Goal: Transaction & Acquisition: Purchase product/service

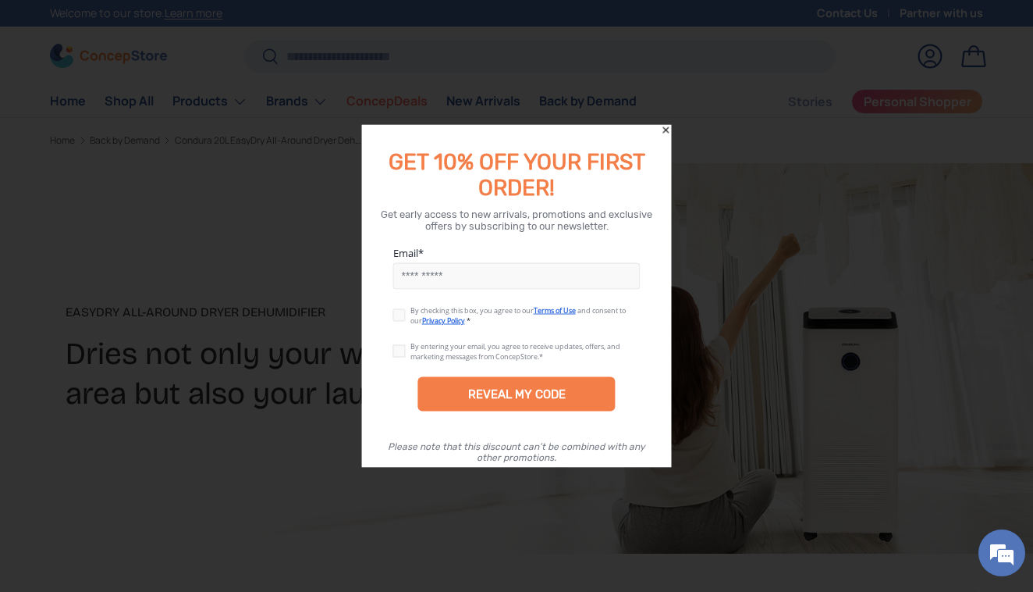
click at [667, 127] on icon "Close" at bounding box center [666, 130] width 11 height 11
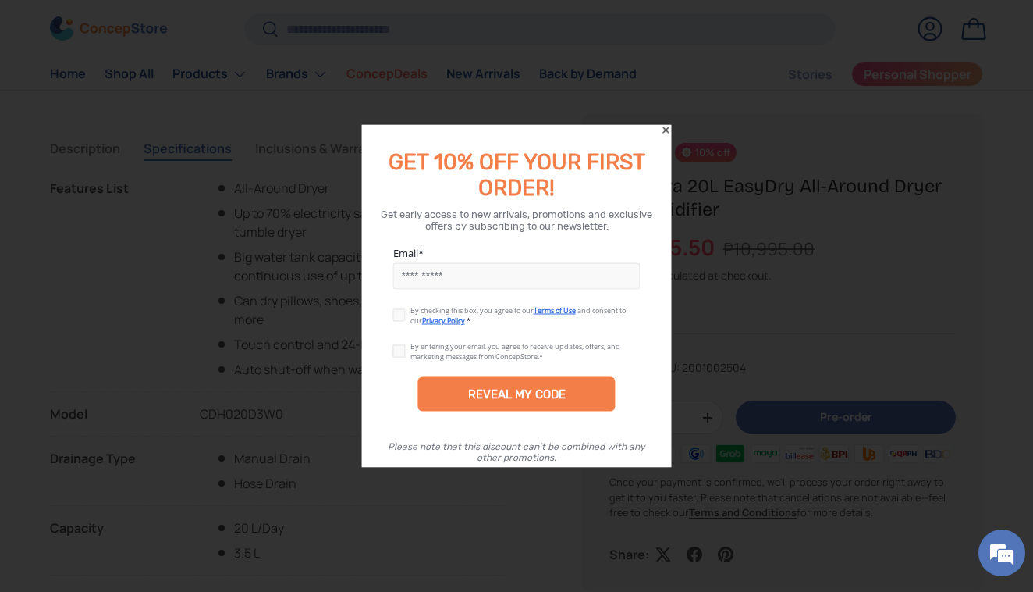
scroll to position [3706, 6207]
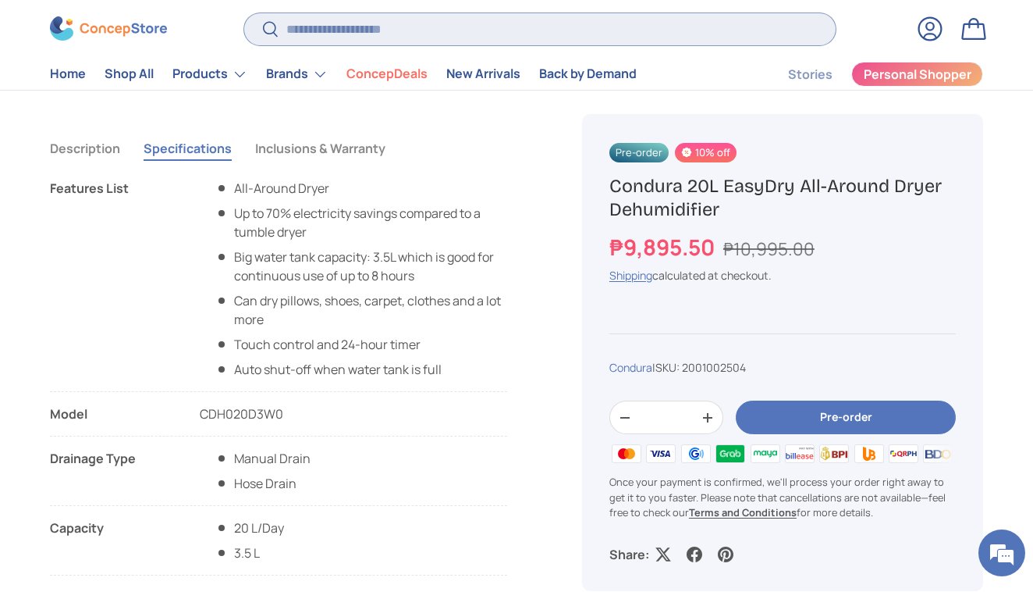
click at [329, 32] on input "Search" at bounding box center [540, 29] width 592 height 32
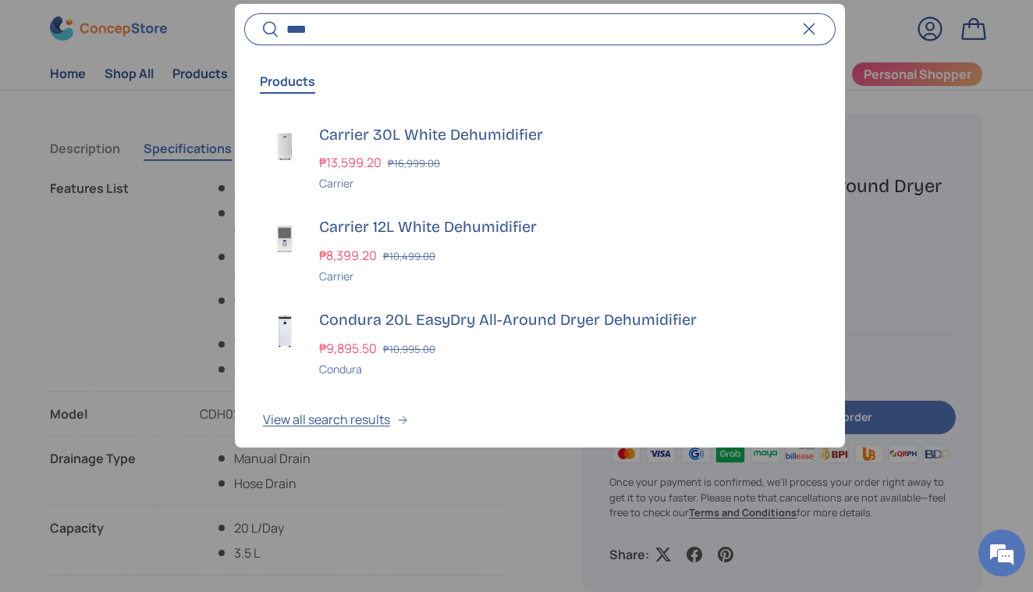
type input "****"
click at [886, 117] on div at bounding box center [516, 296] width 1033 height 592
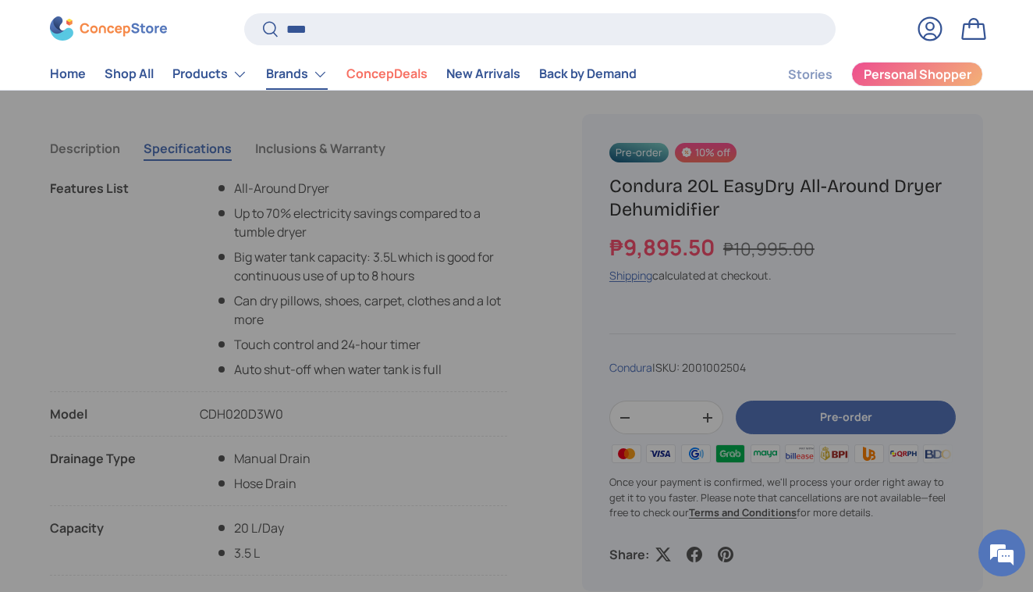
click at [318, 74] on link "Brands" at bounding box center [297, 74] width 62 height 31
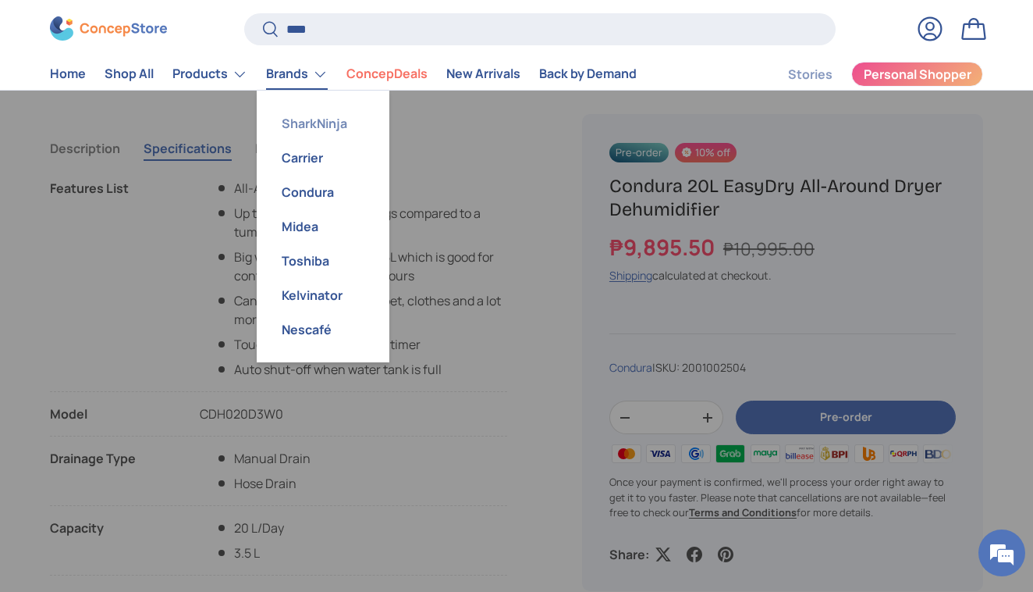
click at [321, 129] on link "SharkNinja" at bounding box center [323, 123] width 114 height 34
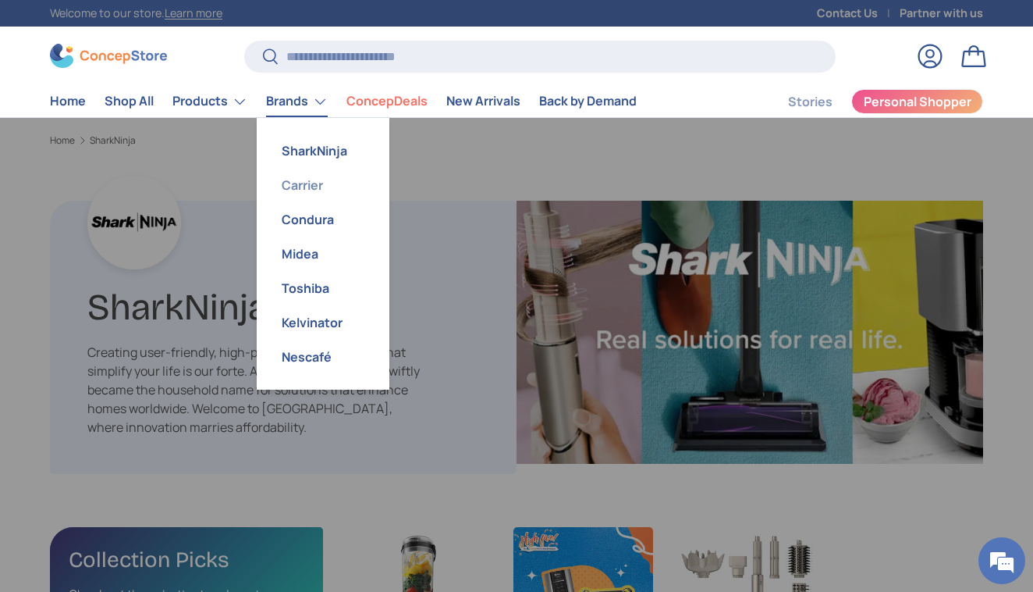
click at [303, 183] on link "Carrier" at bounding box center [323, 185] width 114 height 34
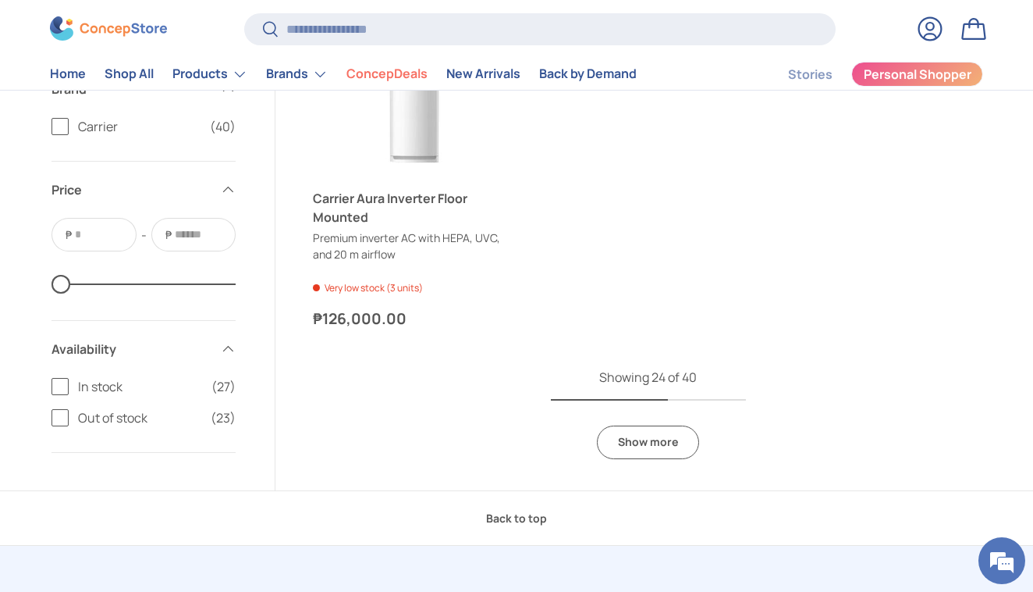
scroll to position [3828, 0]
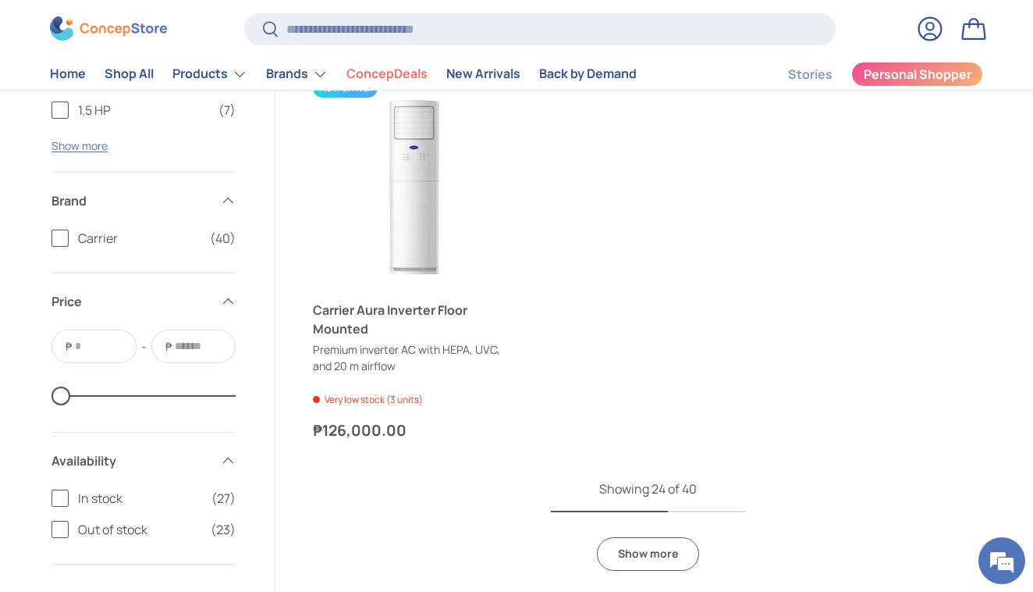
click at [661, 542] on link "Show more" at bounding box center [648, 554] width 102 height 34
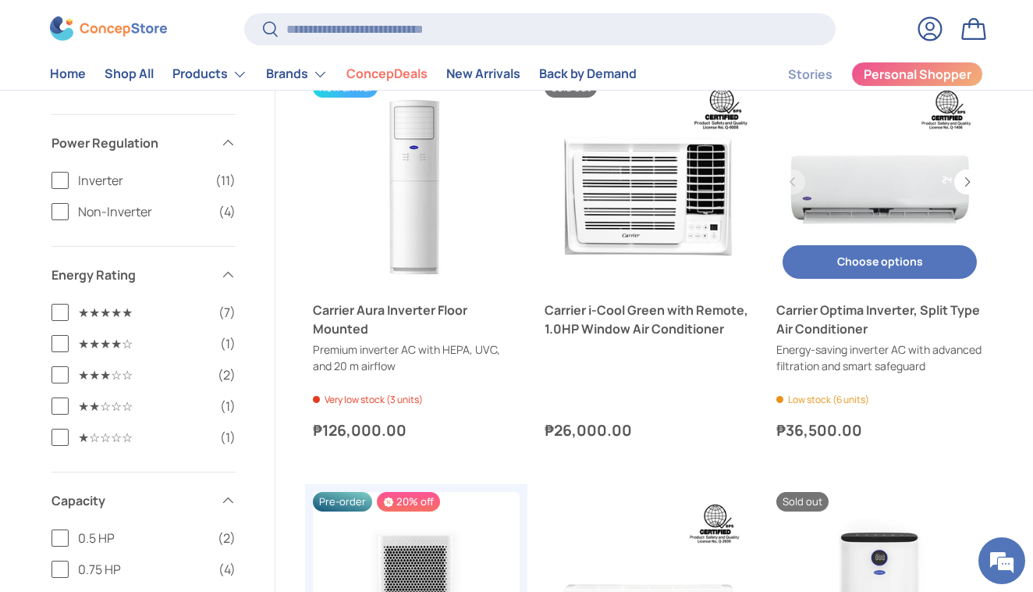
click at [889, 172] on link "Carrier Optima Inverter, Split Type Air Conditioner" at bounding box center [880, 181] width 207 height 207
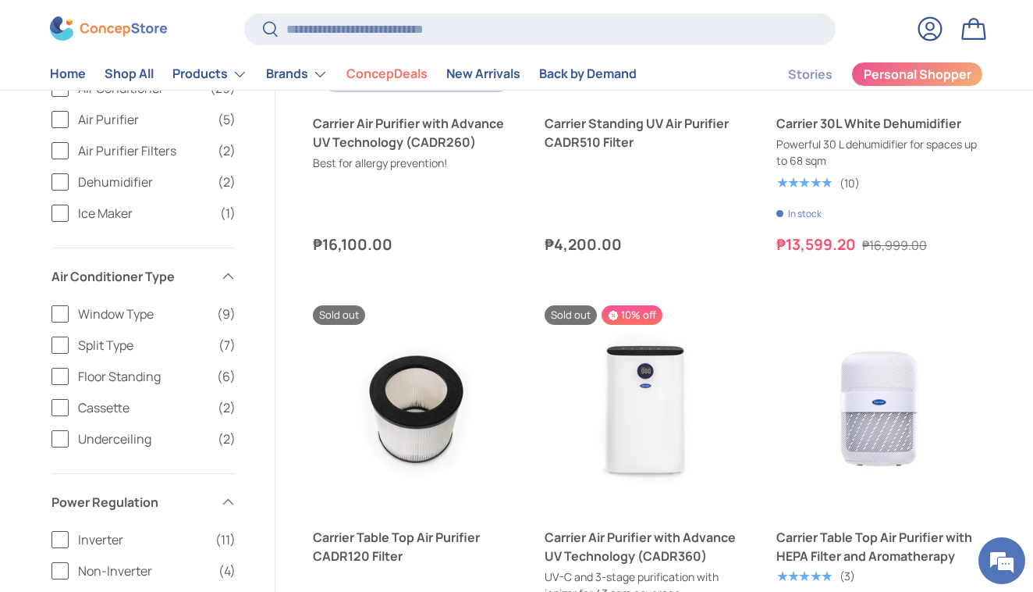
scroll to position [4641, 0]
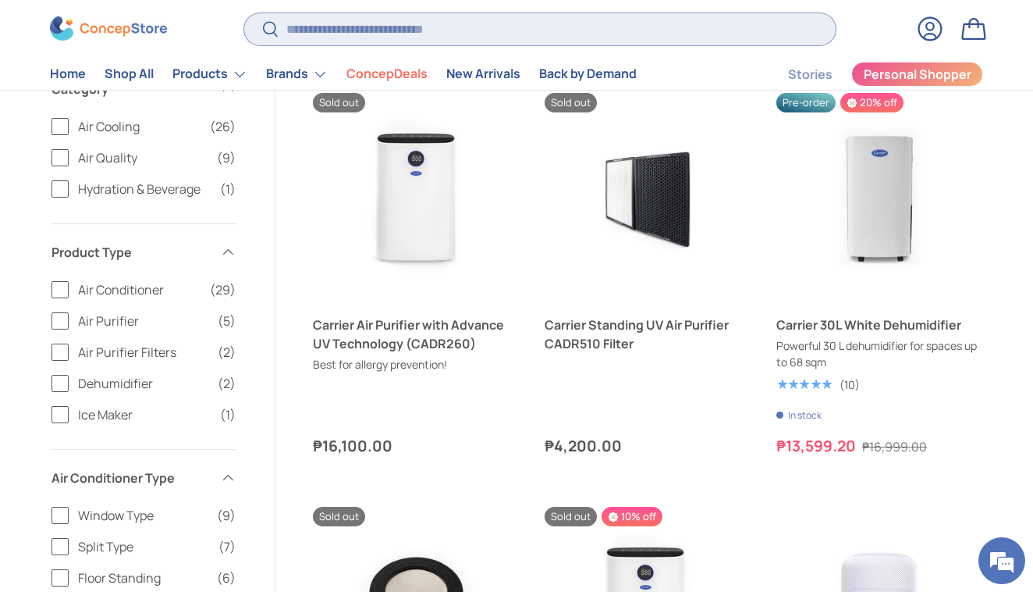
click at [278, 35] on input "Search" at bounding box center [540, 29] width 592 height 32
click at [67, 374] on label "Dehumidifier (2)" at bounding box center [144, 383] width 184 height 19
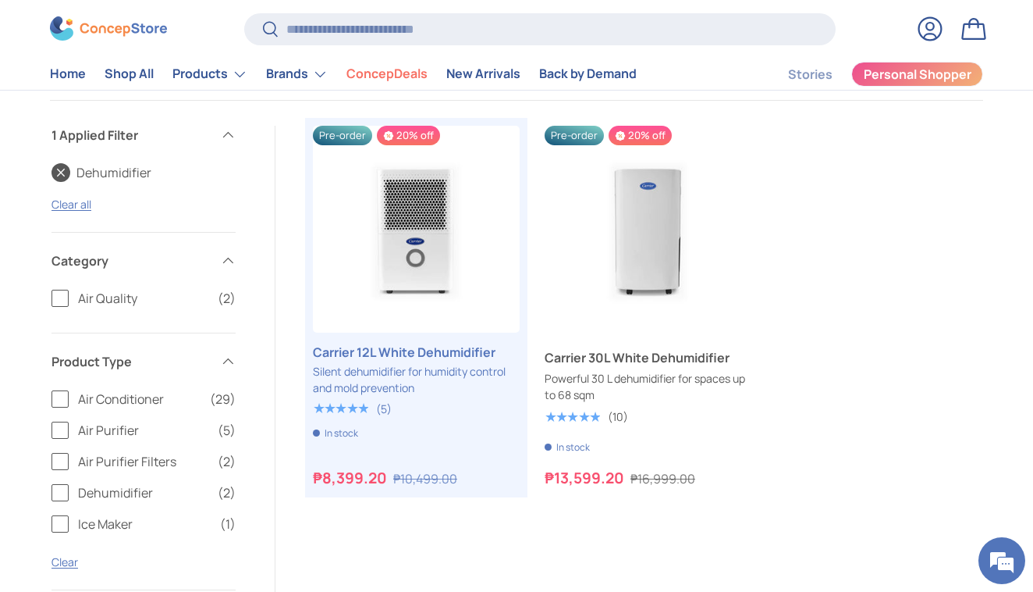
scroll to position [482, 0]
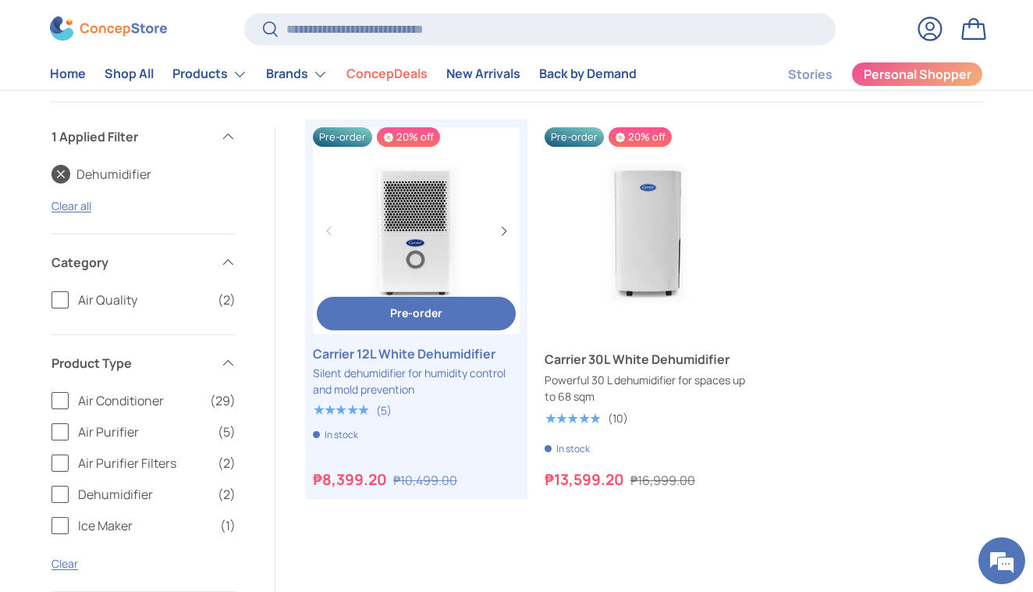
click at [414, 314] on span "Pre-order" at bounding box center [416, 312] width 52 height 15
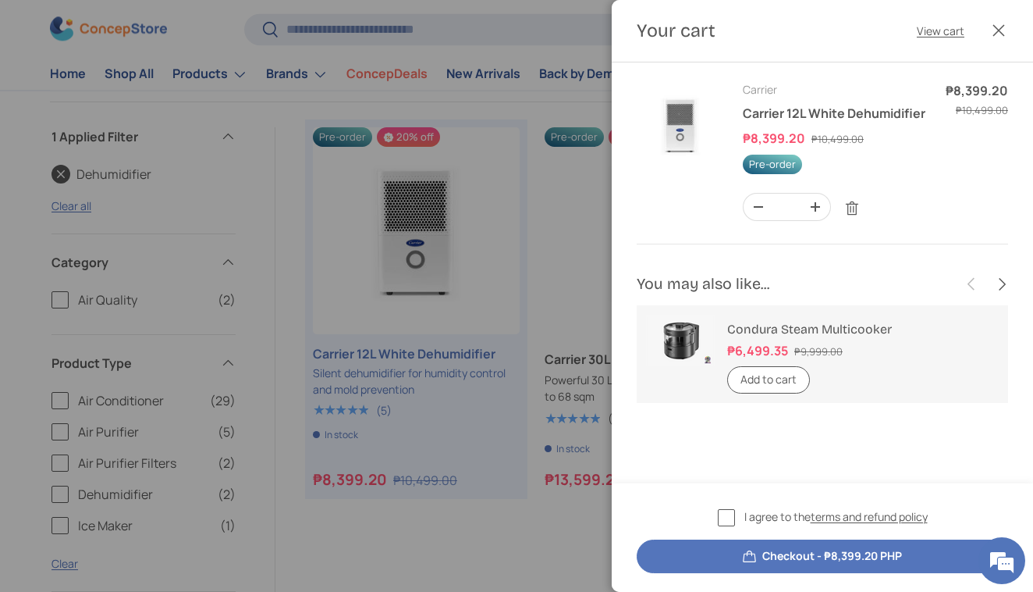
scroll to position [0, 0]
click at [994, 39] on button "Close" at bounding box center [999, 30] width 34 height 34
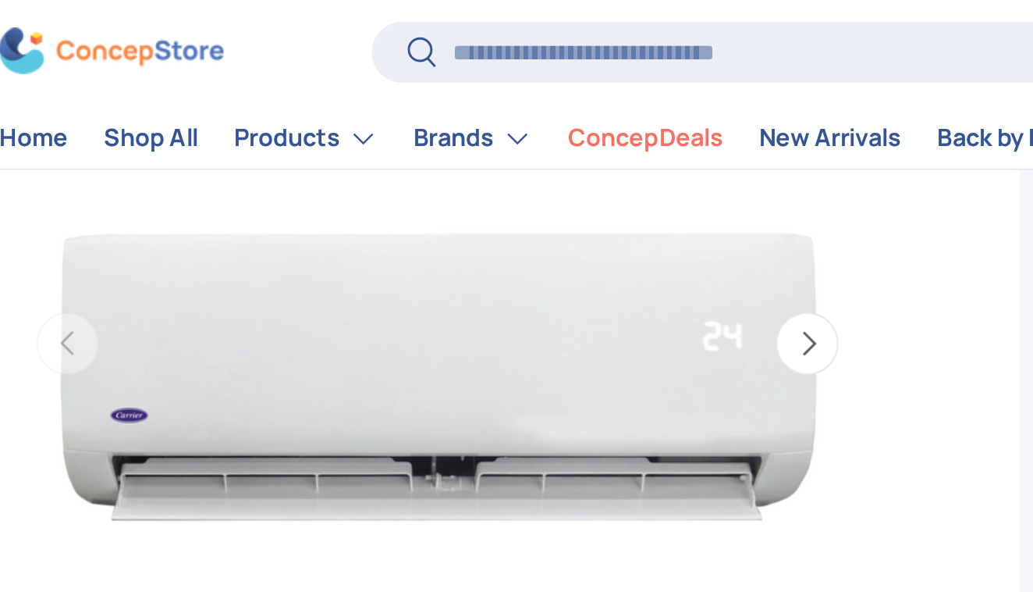
scroll to position [80, 0]
